Goal: Information Seeking & Learning: Learn about a topic

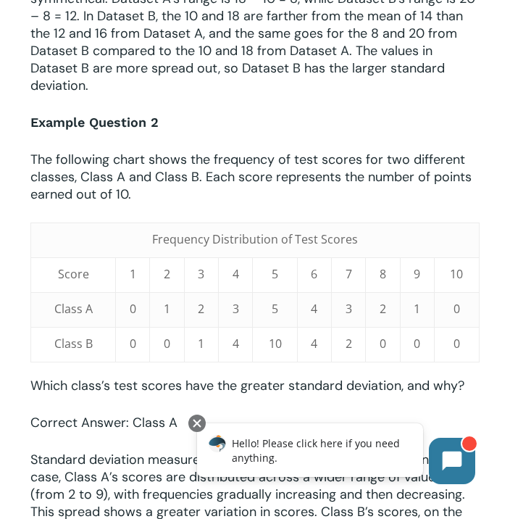
scroll to position [1316, 0]
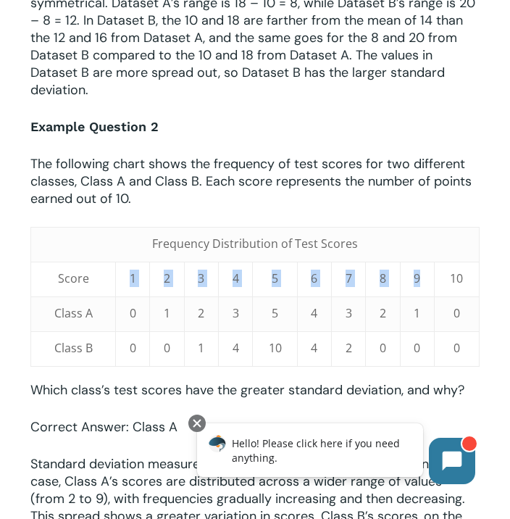
drag, startPoint x: 125, startPoint y: 281, endPoint x: 463, endPoint y: 269, distance: 337.9
click at [463, 269] on tr "Score 1 2 3 4 5 6 7 8 9 10" at bounding box center [255, 279] width 448 height 35
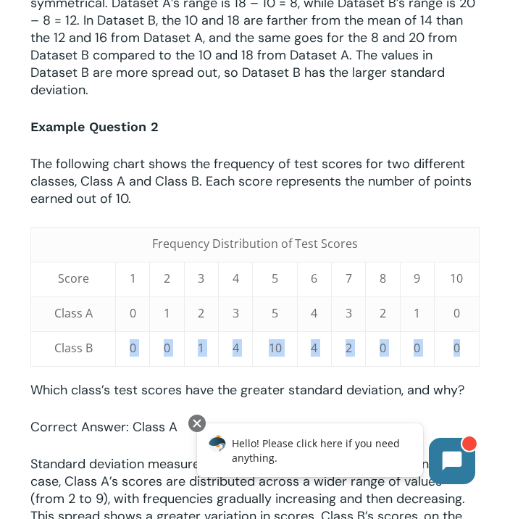
drag, startPoint x: 127, startPoint y: 345, endPoint x: 438, endPoint y: 360, distance: 312.0
click at [446, 365] on tr "Class B 0 0 1 4 10 4 2 0 0 0" at bounding box center [255, 348] width 448 height 35
click at [281, 345] on td "10" at bounding box center [275, 348] width 45 height 35
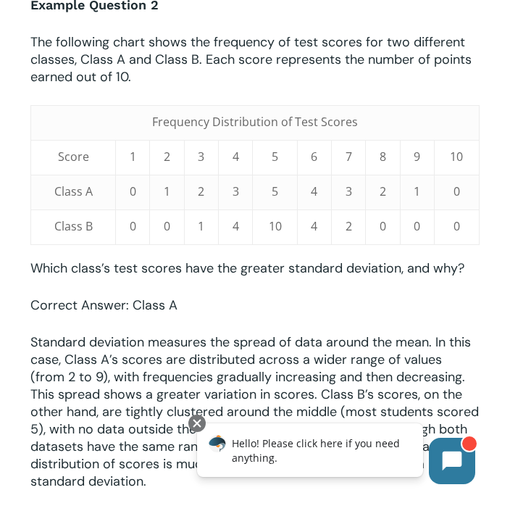
scroll to position [1439, 0]
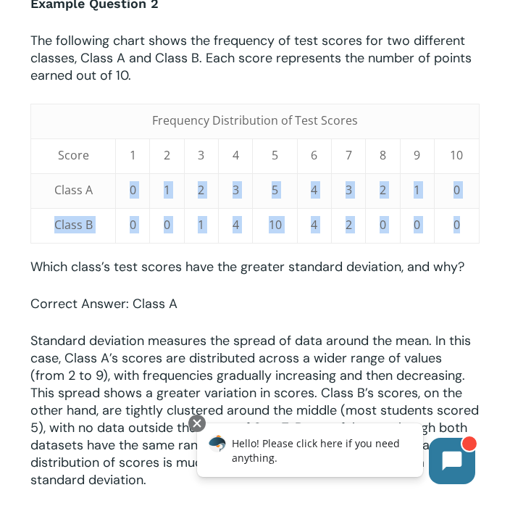
drag, startPoint x: 125, startPoint y: 180, endPoint x: 459, endPoint y: 229, distance: 337.6
click at [459, 229] on tbody "Frequency Distribution of Test Scores Score 1 2 3 4 5 6 7 8 9 10 Class A 0 1 2 …" at bounding box center [255, 173] width 448 height 139
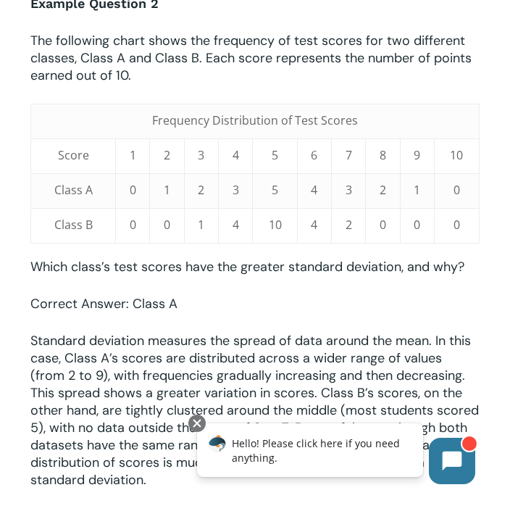
click at [329, 307] on p "Correct Answer: Class A" at bounding box center [254, 313] width 449 height 37
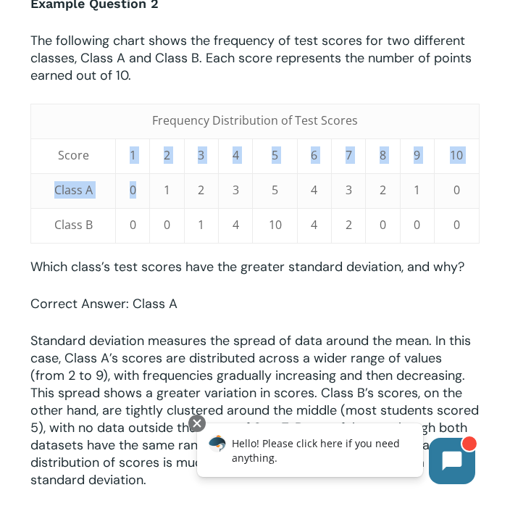
drag, startPoint x: 138, startPoint y: 142, endPoint x: 138, endPoint y: 247, distance: 105.1
click at [138, 246] on div "When preparing for the SAT or ACT, students will eventually encounter questions…" at bounding box center [254, 84] width 449 height 2318
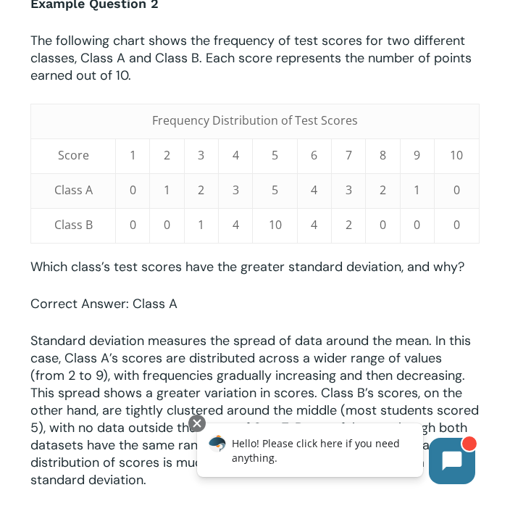
click at [172, 154] on td "2" at bounding box center [167, 155] width 34 height 35
click at [207, 154] on td "3" at bounding box center [201, 155] width 34 height 35
drag, startPoint x: 234, startPoint y: 154, endPoint x: 248, endPoint y: 158, distance: 14.4
click at [234, 154] on span "4" at bounding box center [236, 155] width 7 height 16
drag, startPoint x: 266, startPoint y: 147, endPoint x: 340, endPoint y: 147, distance: 73.9
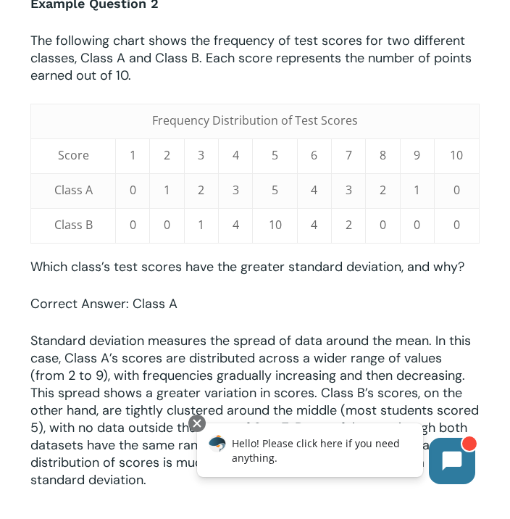
click at [340, 147] on tr "Score 1 2 3 4 5 6 7 8 9 10" at bounding box center [255, 155] width 448 height 35
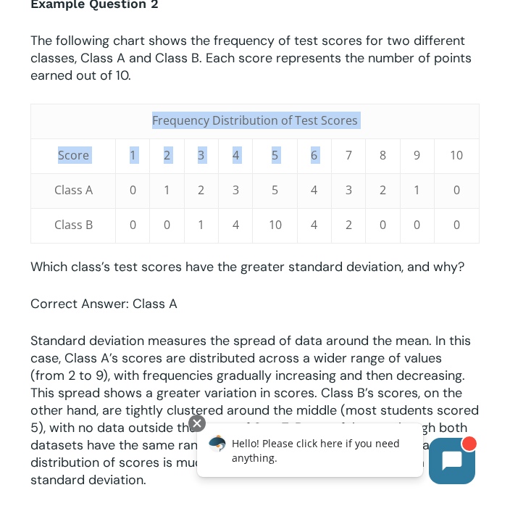
drag, startPoint x: 340, startPoint y: 147, endPoint x: 304, endPoint y: 255, distance: 113.9
click at [365, 232] on tbody "Frequency Distribution of Test Scores Score 1 2 3 4 5 6 7 8 9 10 Class A 0 1 2 …" at bounding box center [255, 173] width 448 height 139
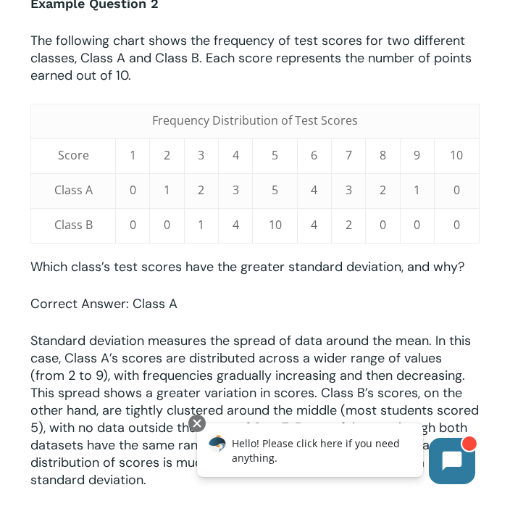
click at [304, 254] on div "When preparing for the SAT or ACT, students will eventually encounter questions…" at bounding box center [254, 84] width 449 height 2318
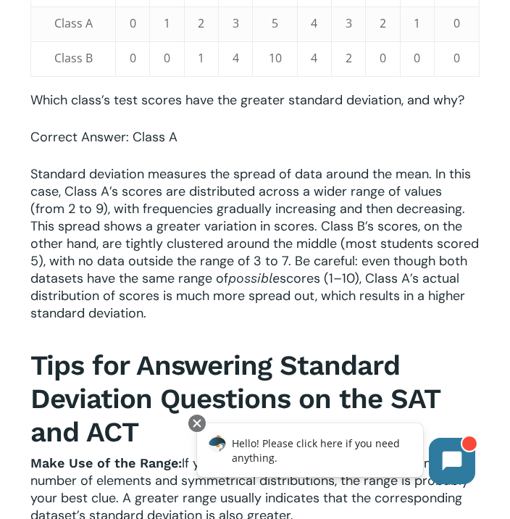
scroll to position [1633, 0]
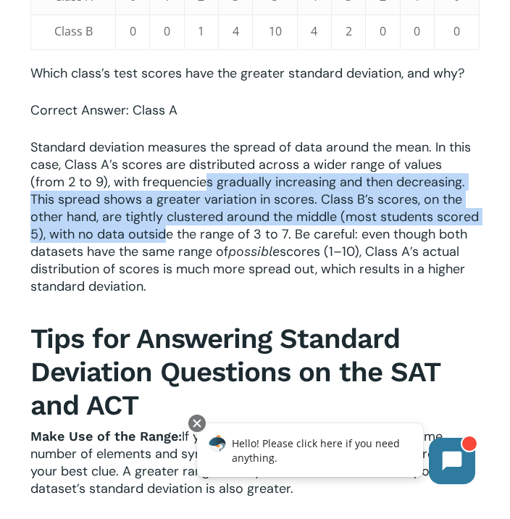
drag, startPoint x: 172, startPoint y: 179, endPoint x: 143, endPoint y: 240, distance: 67.1
click at [145, 237] on span "Standard deviation measures the spread of data around the mean. In this case, C…" at bounding box center [254, 199] width 449 height 122
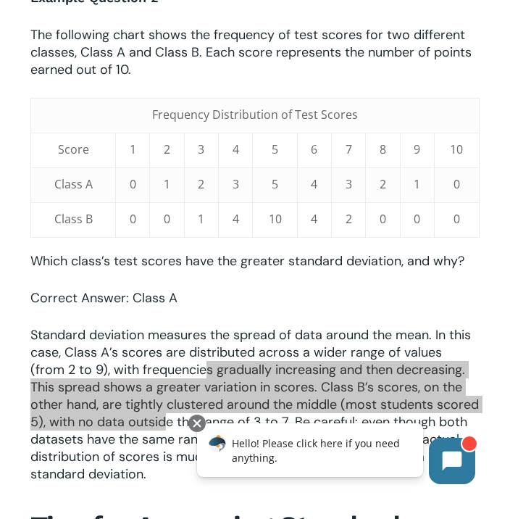
scroll to position [1444, 0]
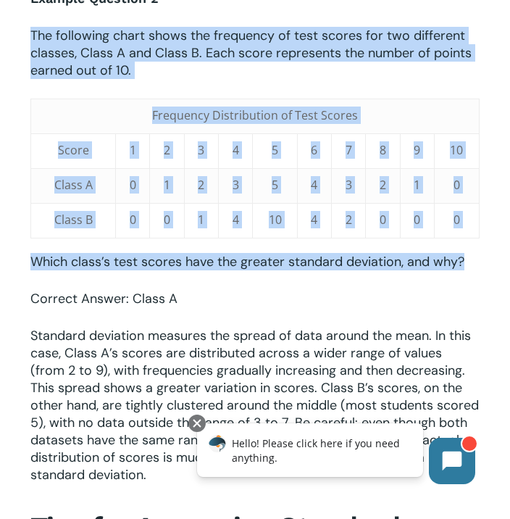
drag, startPoint x: 32, startPoint y: 29, endPoint x: 462, endPoint y: 279, distance: 497.2
click at [464, 279] on div "When preparing for the SAT or ACT, students will eventually encounter questions…" at bounding box center [254, 79] width 449 height 2318
copy div "The following chart shows the frequency of test scores for two different classe…"
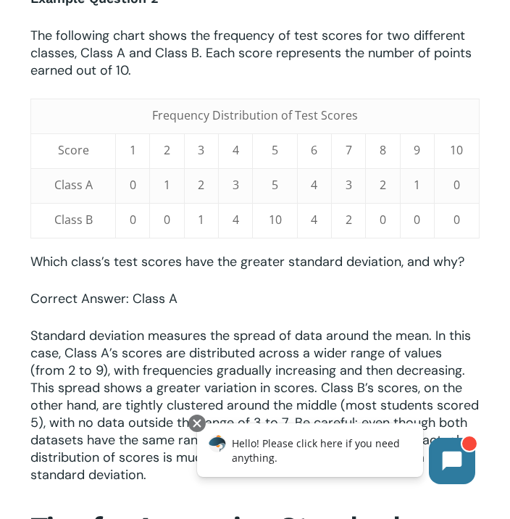
click at [297, 200] on td "4" at bounding box center [314, 185] width 34 height 35
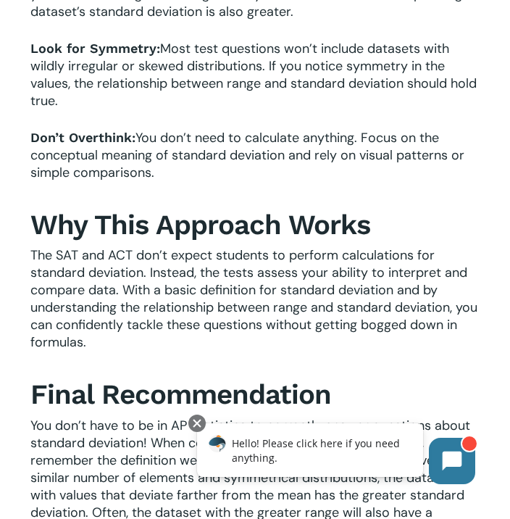
scroll to position [2060, 0]
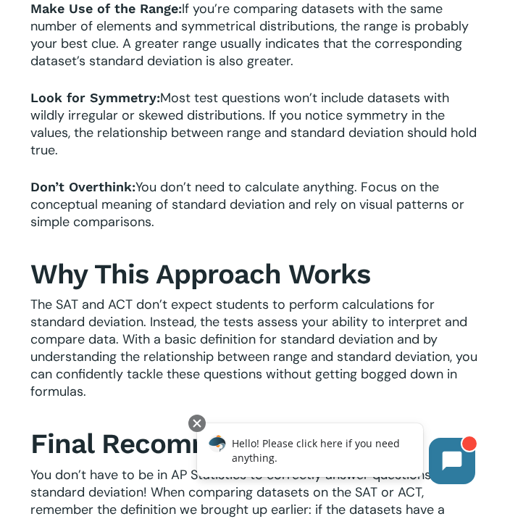
drag, startPoint x: 116, startPoint y: 203, endPoint x: 271, endPoint y: 253, distance: 162.9
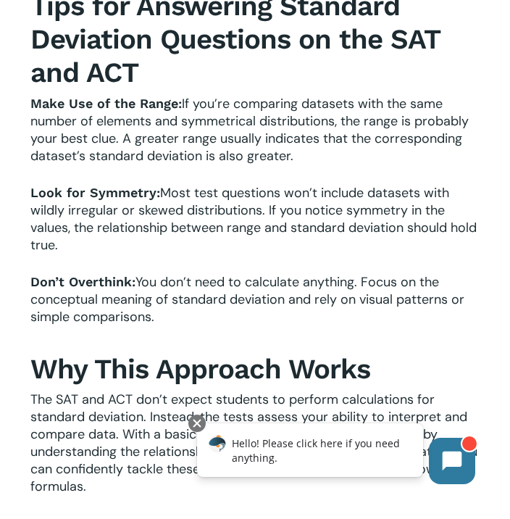
scroll to position [1960, 0]
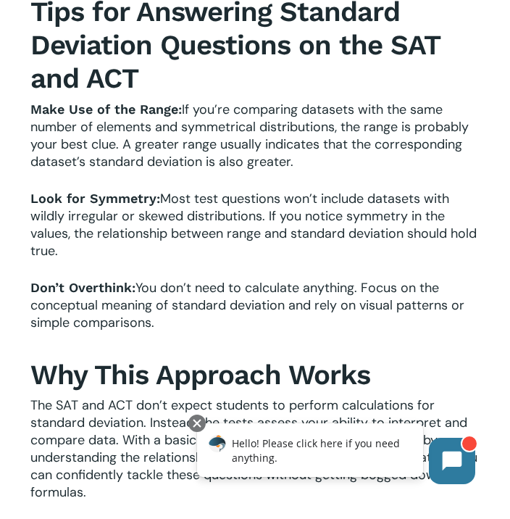
drag, startPoint x: 188, startPoint y: 109, endPoint x: 333, endPoint y: 175, distance: 160.2
click at [336, 175] on p "Make Use of the Range: If you’re comparing datasets with the same number of ele…" at bounding box center [254, 145] width 449 height 89
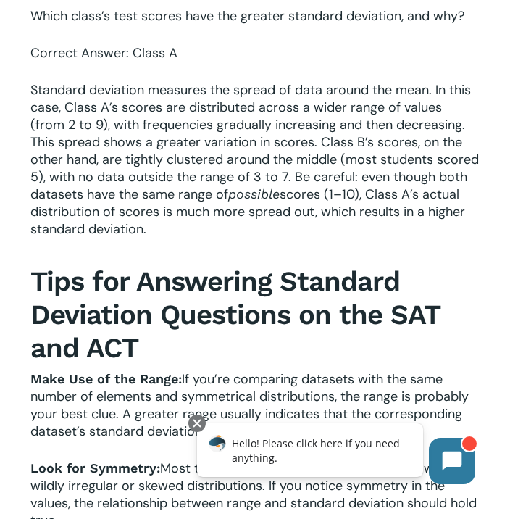
scroll to position [1698, 0]
